Goal: Navigation & Orientation: Find specific page/section

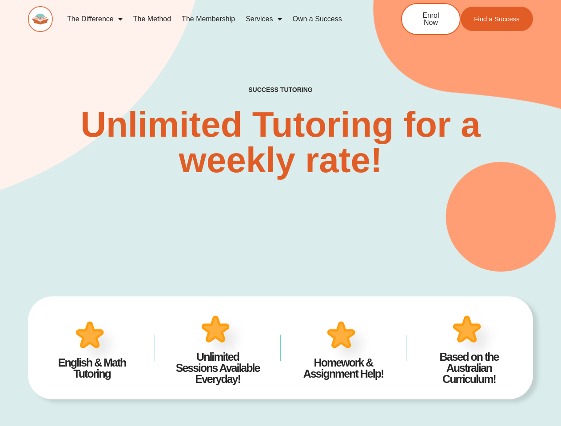
click at [280, 213] on div "SUCCESS TUTORING​ Unlimited Tutoring for a weekly rate!" at bounding box center [280, 118] width 505 height 306
click at [263, 19] on link "Services" at bounding box center [263, 19] width 47 height 20
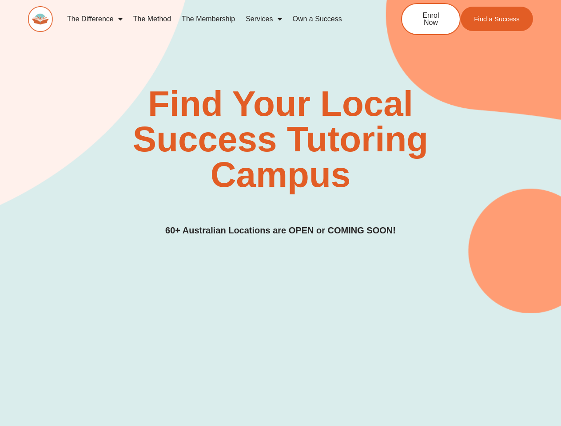
click at [280, 213] on div "Find Your Local Success Tutoring Campus 60+ Australian Locations are OPEN or CO…" at bounding box center [280, 161] width 505 height 151
click at [263, 19] on link "Services" at bounding box center [263, 19] width 47 height 20
